Goal: Find specific page/section: Find specific page/section

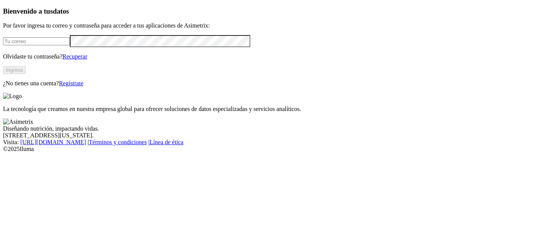
type input "[EMAIL_ADDRESS][PERSON_NAME][DOMAIN_NAME]"
click at [26, 74] on button "Ingresa" at bounding box center [14, 70] width 23 height 8
